Goal: Task Accomplishment & Management: Manage account settings

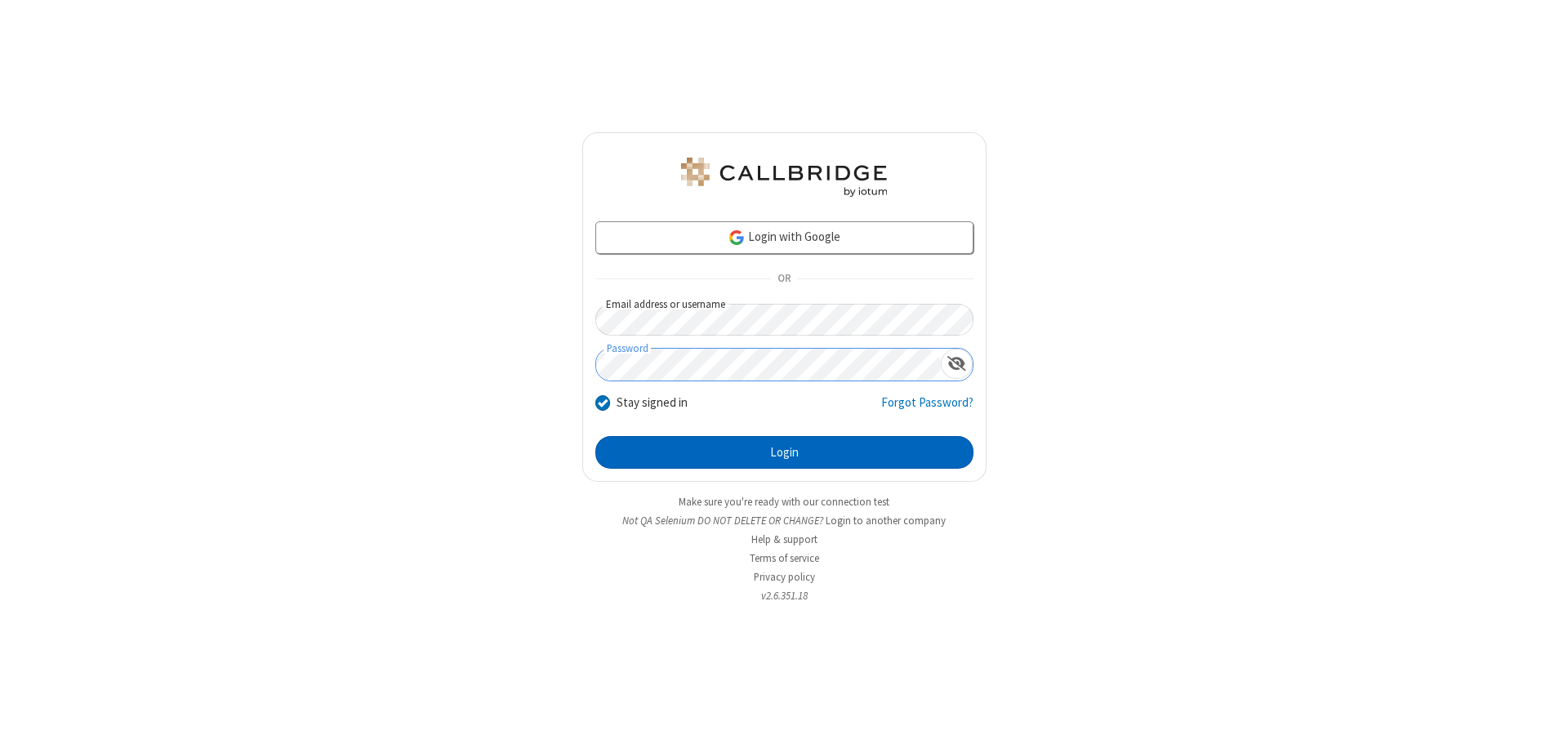
click at [784, 453] on button "Login" at bounding box center [784, 452] width 378 height 33
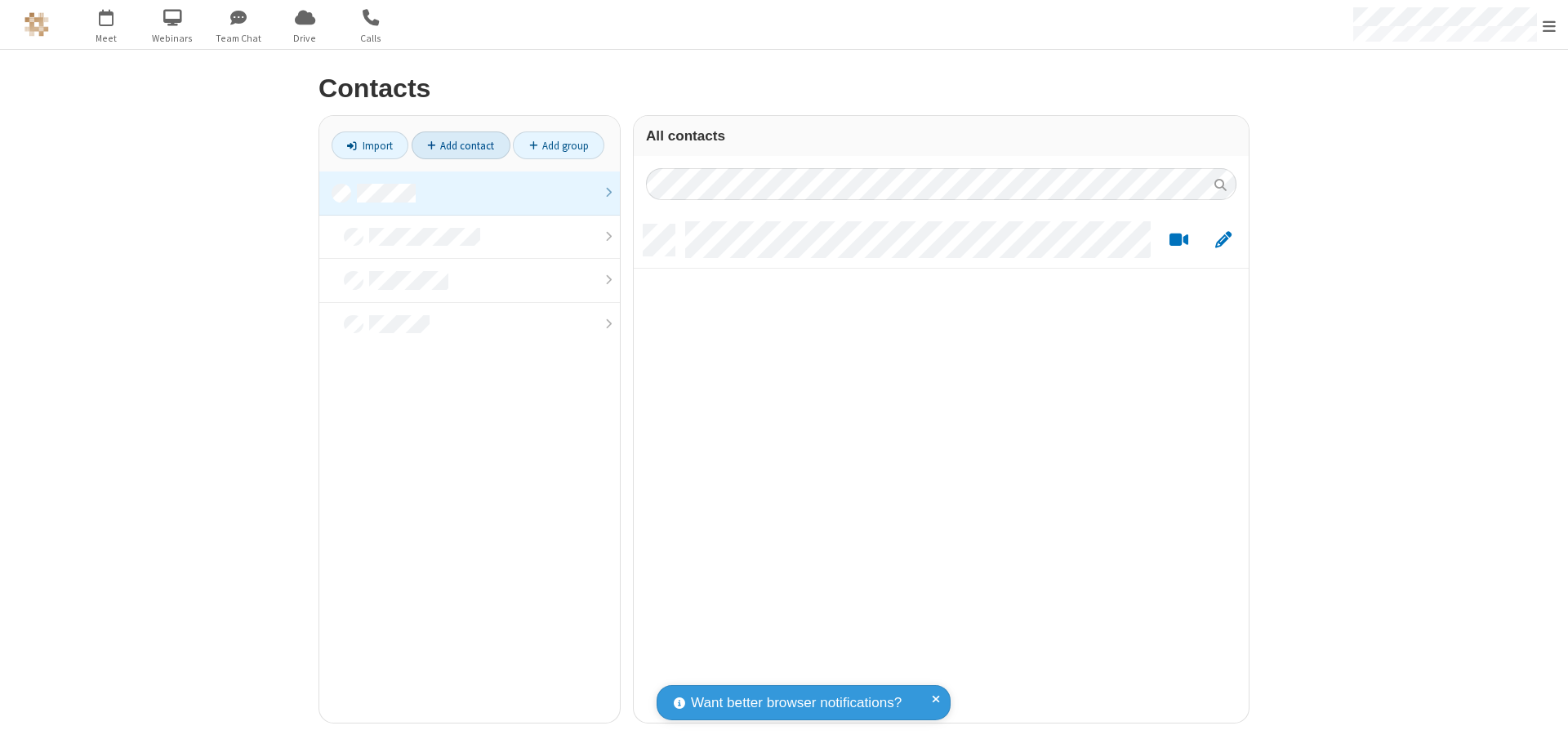
click at [470, 193] on link at bounding box center [470, 193] width 301 height 44
click at [460, 145] on link "Add contact" at bounding box center [460, 145] width 98 height 28
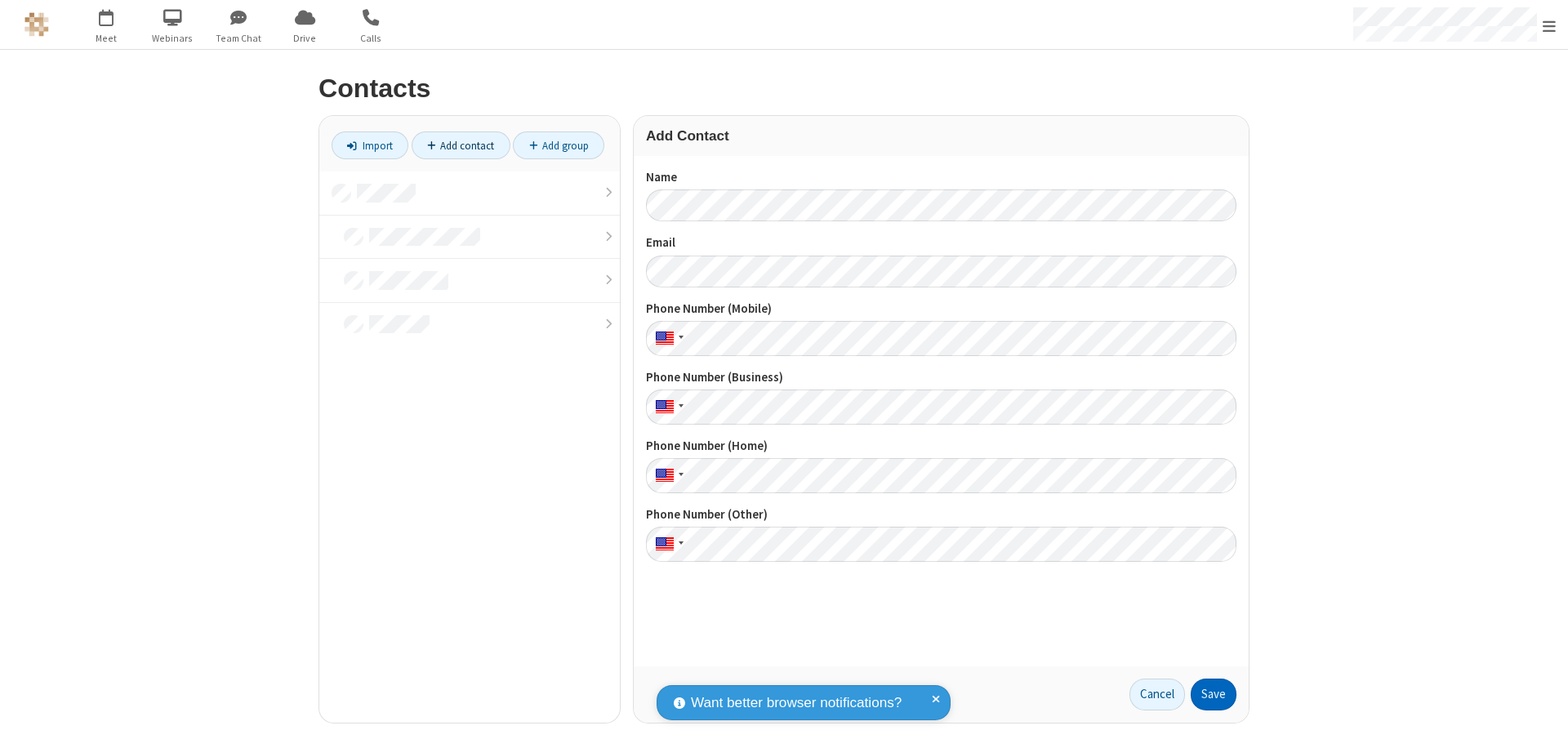
click at [1214, 695] on button "Save" at bounding box center [1213, 695] width 46 height 33
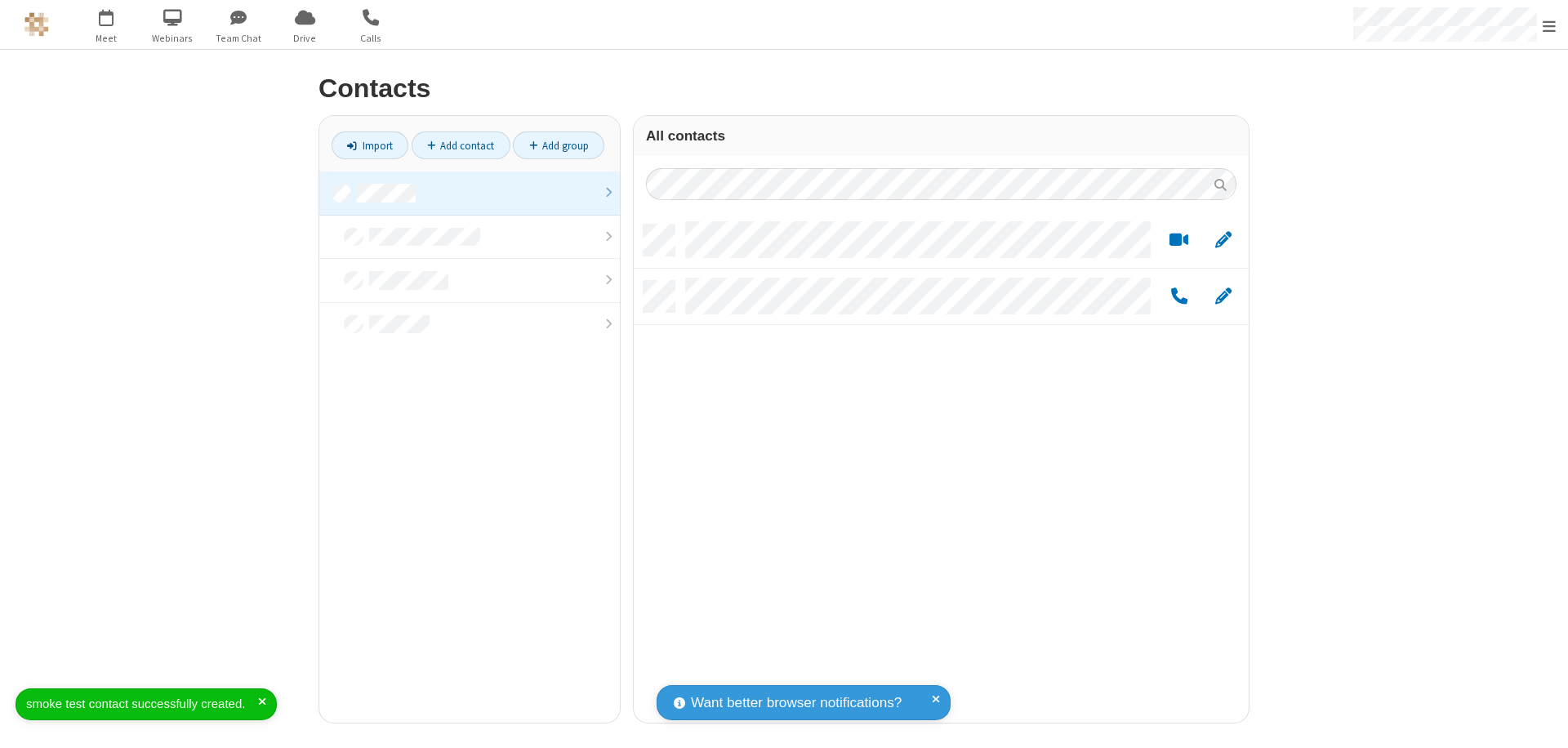
scroll to position [498, 603]
click at [460, 145] on link "Add contact" at bounding box center [460, 145] width 98 height 28
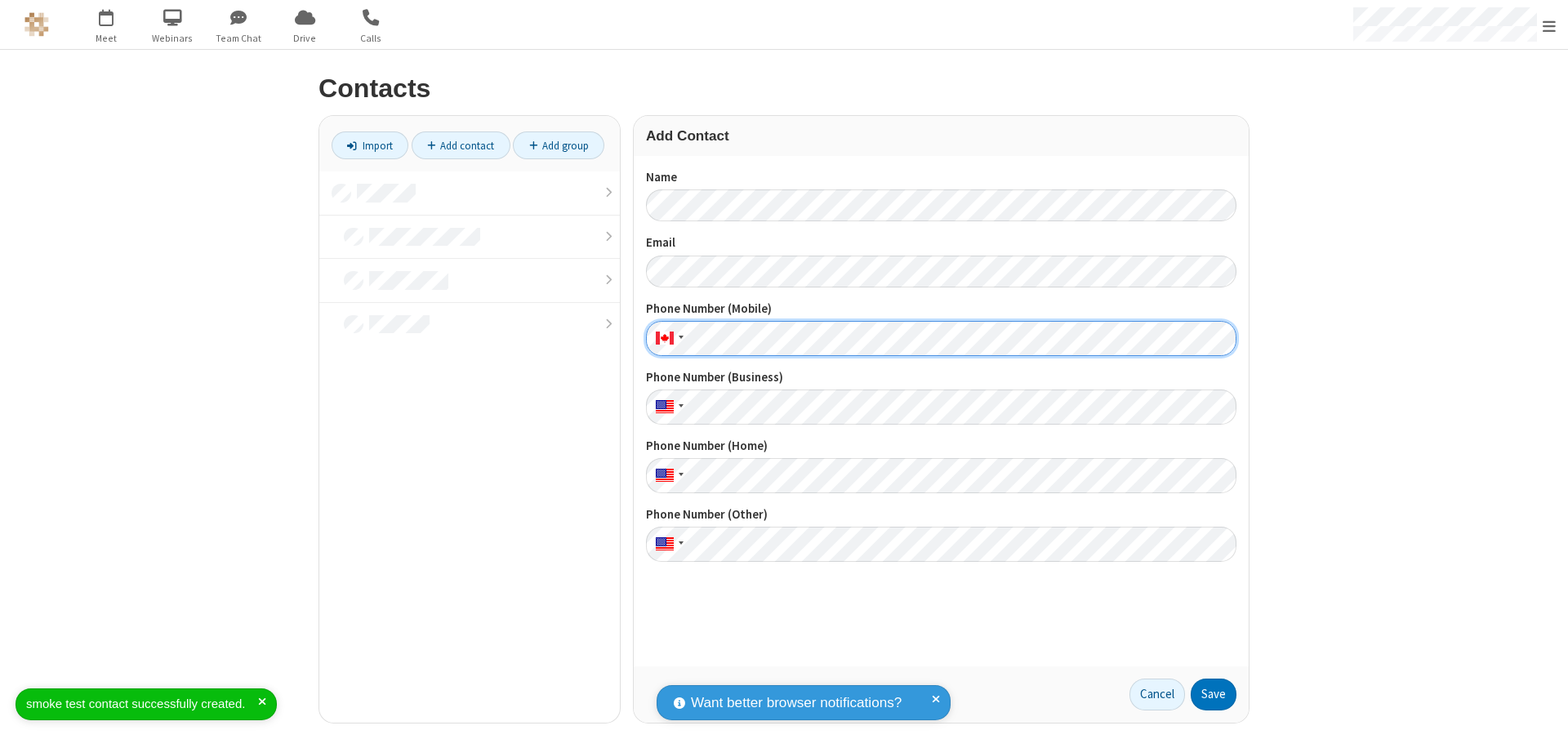
click at [1214, 695] on button "Save" at bounding box center [1213, 695] width 46 height 33
